Goal: Find specific page/section: Find specific page/section

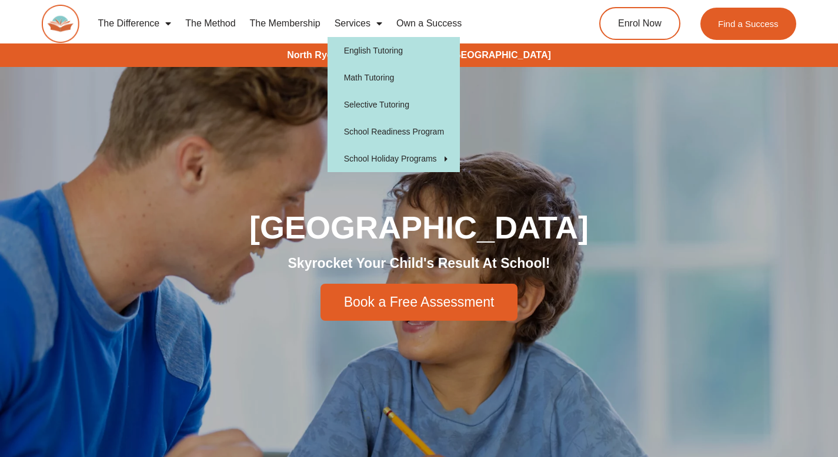
drag, startPoint x: 0, startPoint y: 0, endPoint x: 377, endPoint y: 23, distance: 377.6
click at [377, 23] on span "Menu" at bounding box center [376, 23] width 12 height 21
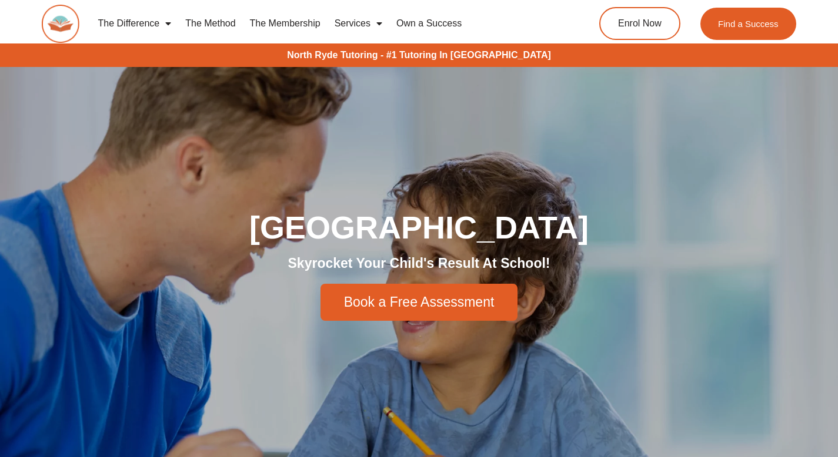
click at [377, 23] on span "Menu" at bounding box center [376, 23] width 12 height 21
click at [162, 31] on span "Menu" at bounding box center [165, 23] width 12 height 21
click at [167, 28] on span "Menu" at bounding box center [165, 23] width 12 height 21
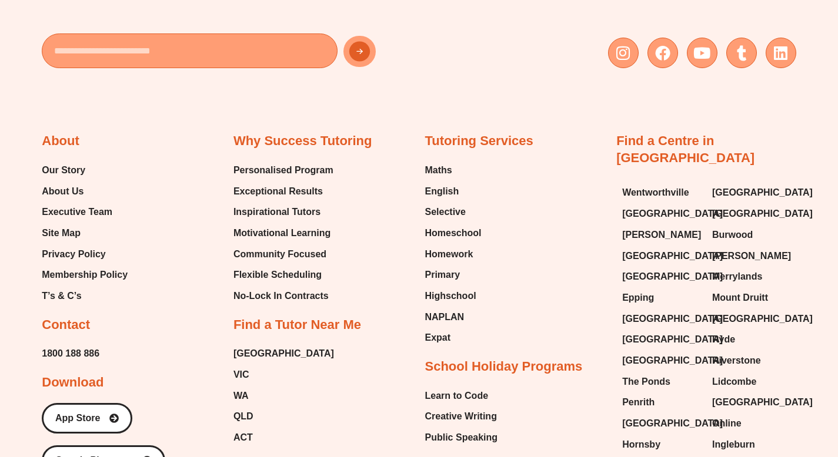
scroll to position [3628, 0]
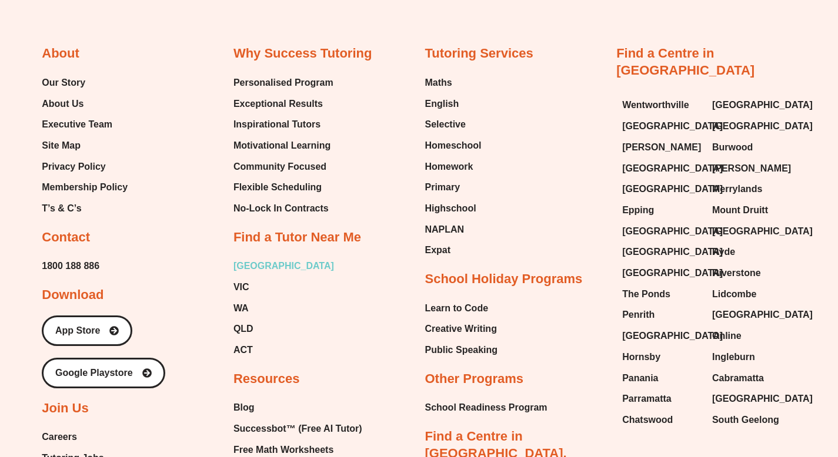
click at [243, 267] on span "[GEOGRAPHIC_DATA]" at bounding box center [283, 267] width 101 height 18
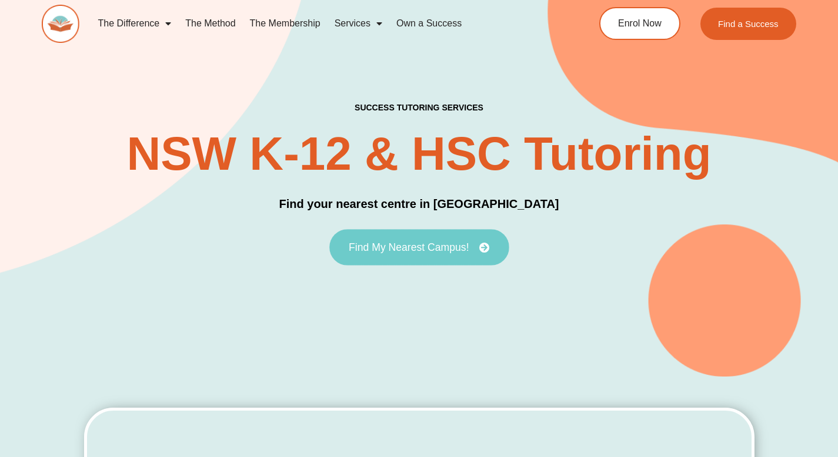
click at [372, 242] on span "Find My Nearest Campus!" at bounding box center [409, 247] width 120 height 11
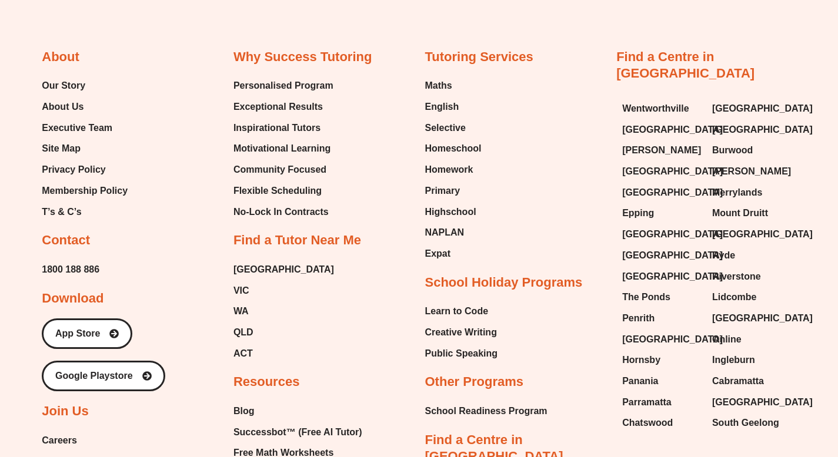
scroll to position [4510, 0]
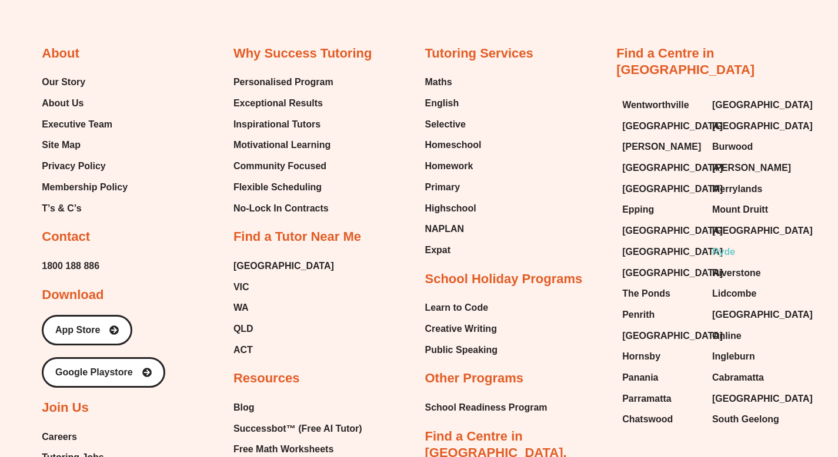
click at [730, 243] on span "Ryde" at bounding box center [723, 252] width 23 height 18
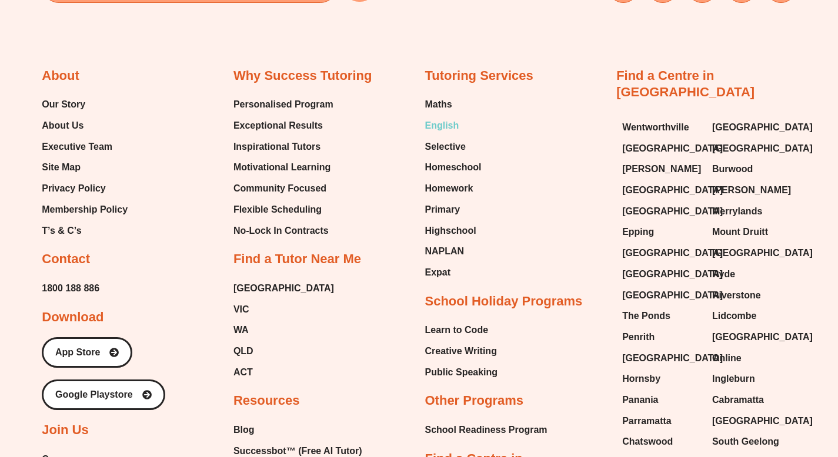
click at [428, 117] on span "English" at bounding box center [442, 126] width 34 height 18
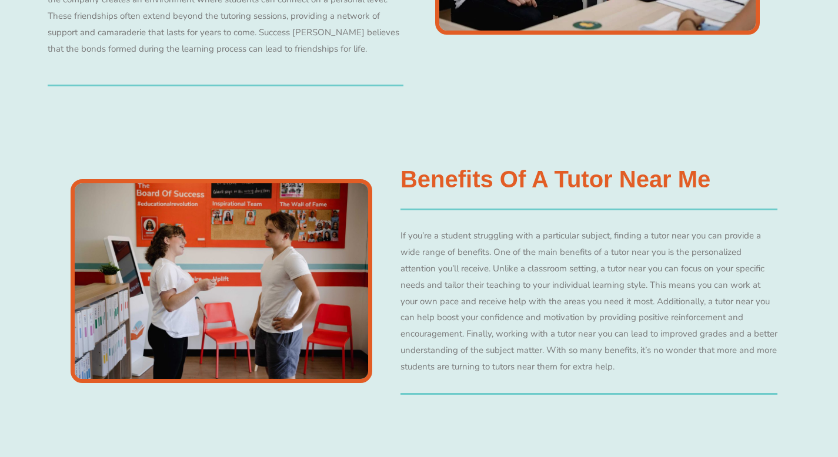
scroll to position [1128, 0]
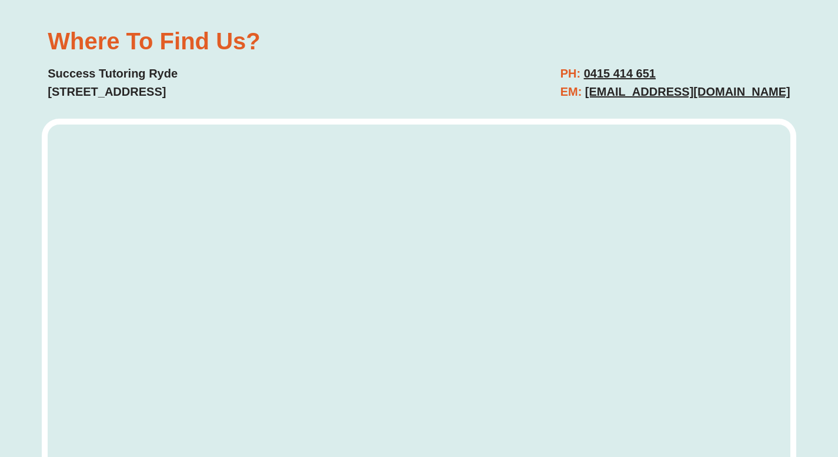
scroll to position [3815, 0]
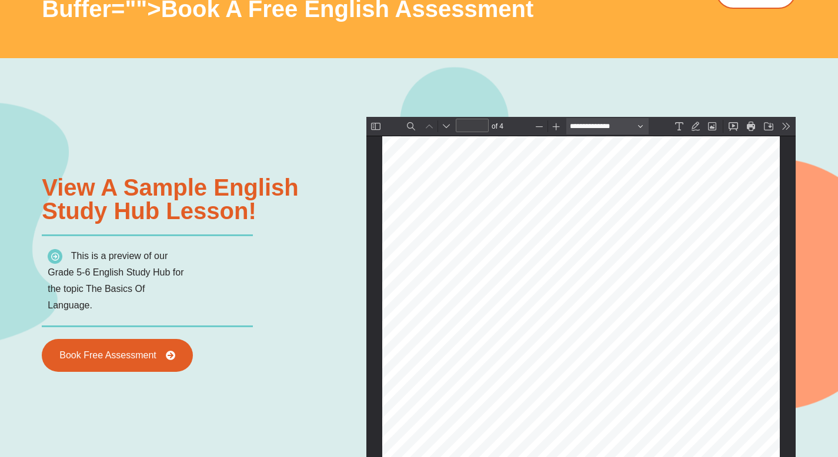
scroll to position [139, 0]
type input "*"
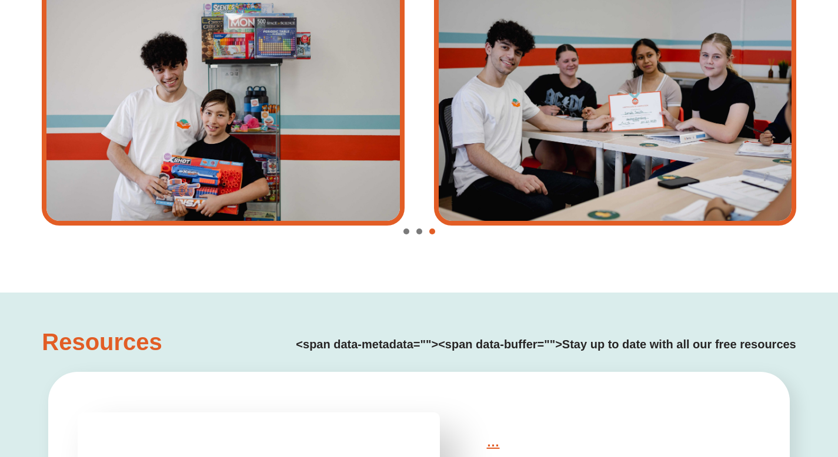
scroll to position [2680, 0]
